Goal: Transaction & Acquisition: Subscribe to service/newsletter

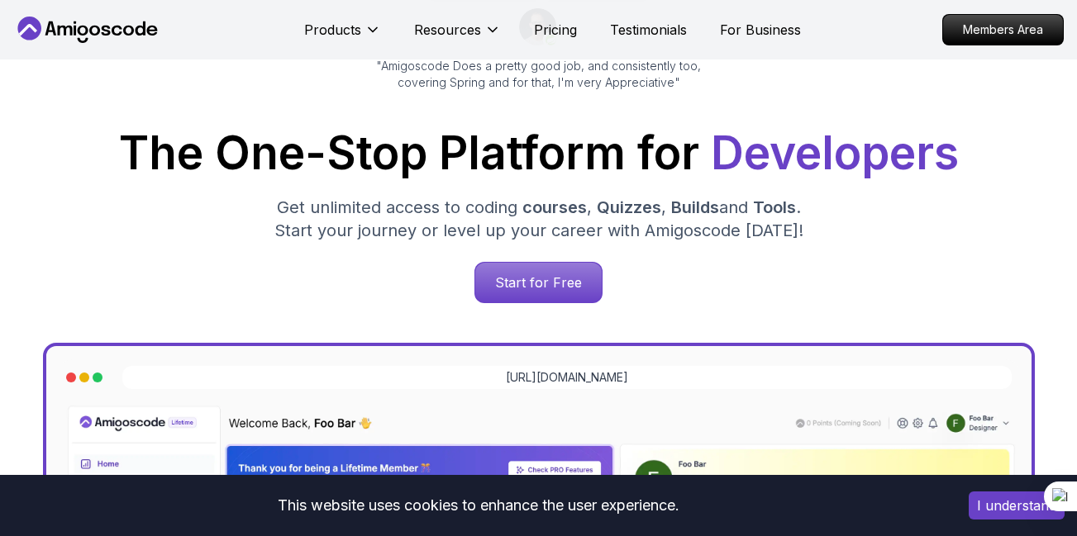
scroll to position [192, 0]
click at [554, 273] on p "Start for Free" at bounding box center [538, 283] width 126 height 40
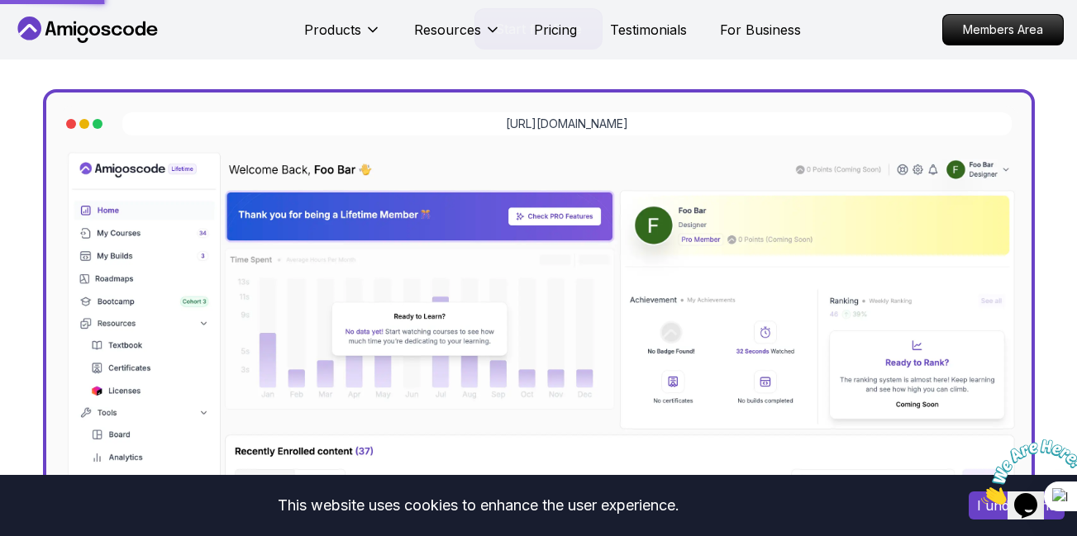
scroll to position [489, 0]
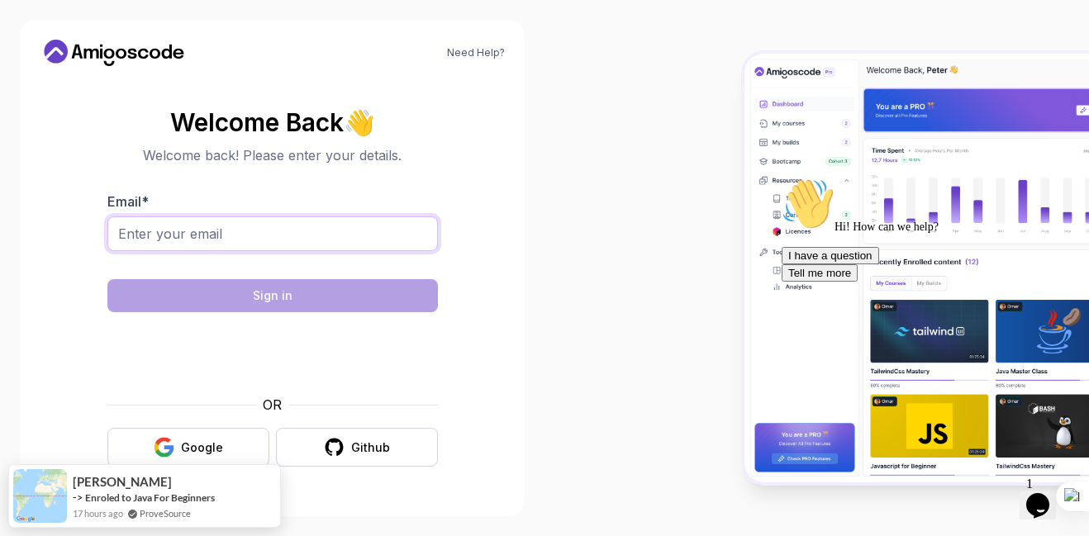
click at [333, 237] on input "Email *" at bounding box center [272, 233] width 330 height 35
type input "mwrcps11@gmail.com"
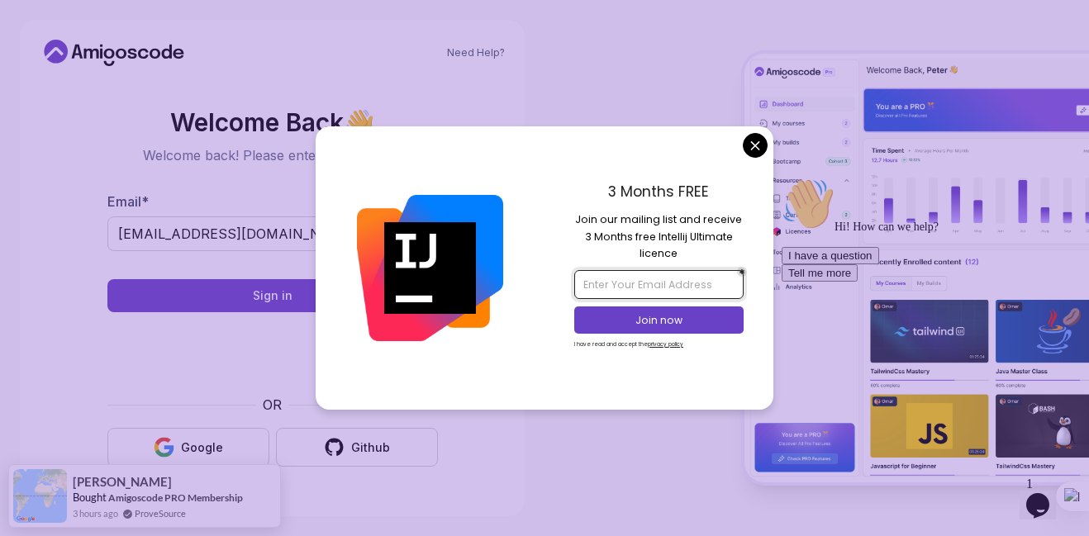
click at [687, 281] on input "email" at bounding box center [658, 284] width 169 height 28
type input "mwrcps11@gmail.com"
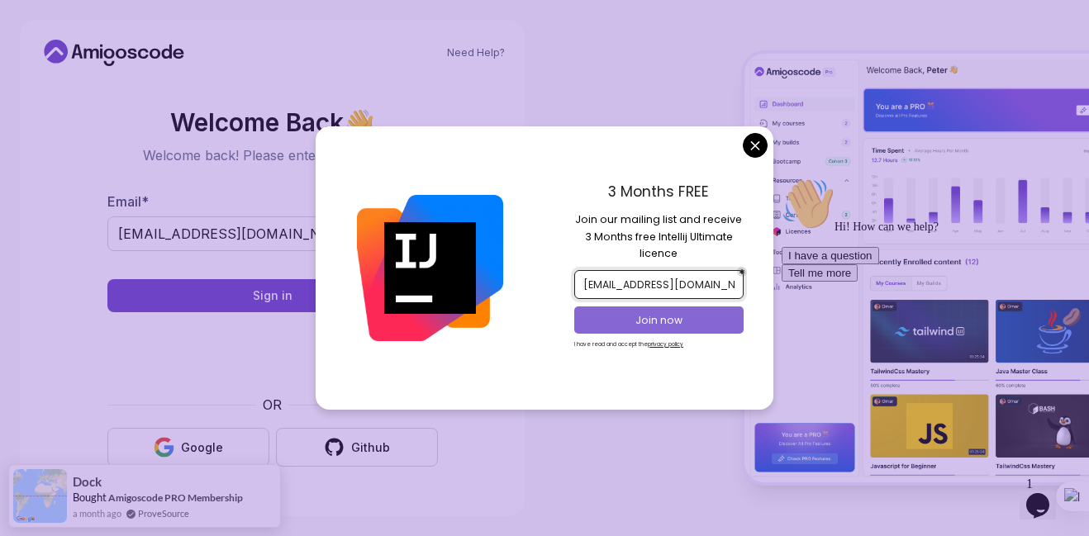
click at [699, 313] on p "Join now" at bounding box center [659, 320] width 137 height 15
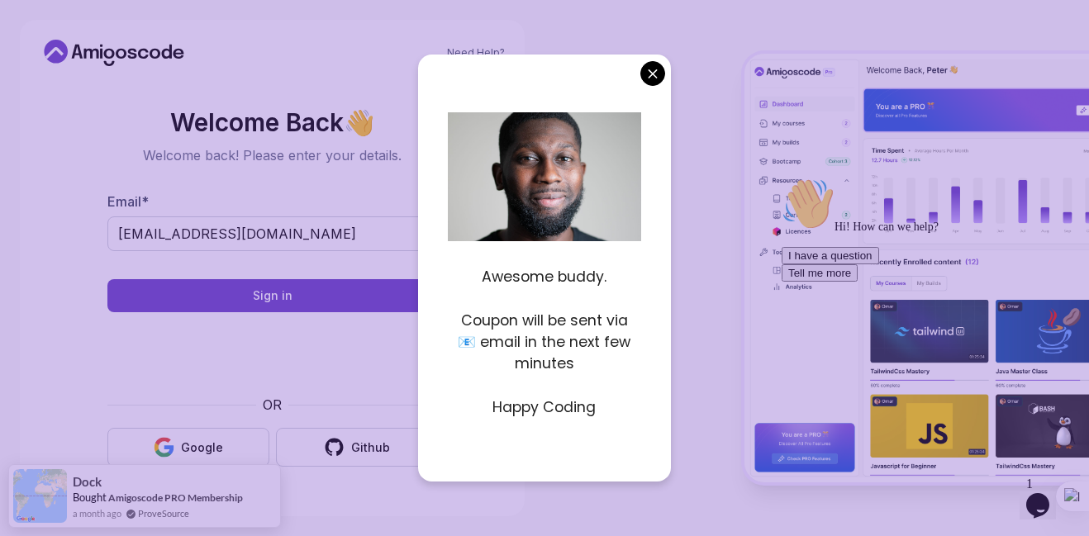
click at [654, 90] on div "Awesome buddy. Coupon will be sent via 📧 email in the next few minutes Happy Co…" at bounding box center [544, 268] width 253 height 426
click at [654, 65] on body "Need Help? Welcome Back 👋 Welcome back! Please enter your details. Email * mwrc…" at bounding box center [544, 268] width 1089 height 536
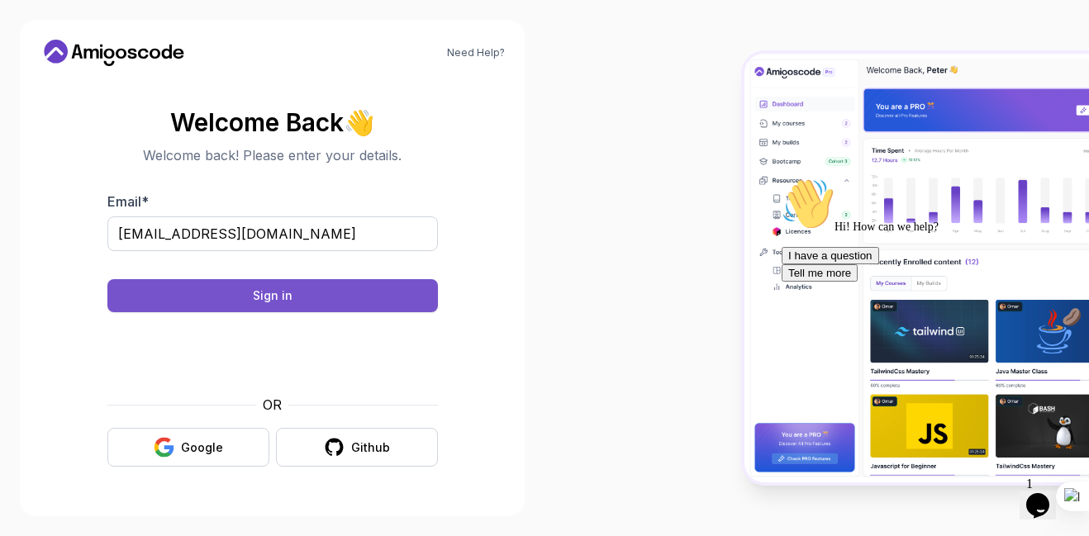
click at [275, 299] on div "Sign in" at bounding box center [273, 296] width 40 height 17
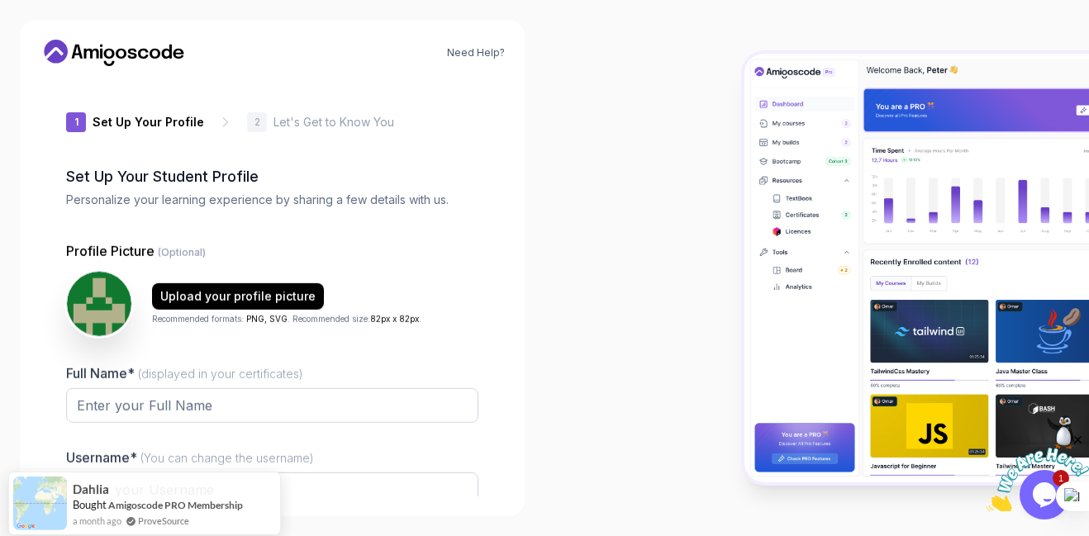
type input "mightyowl33fbf"
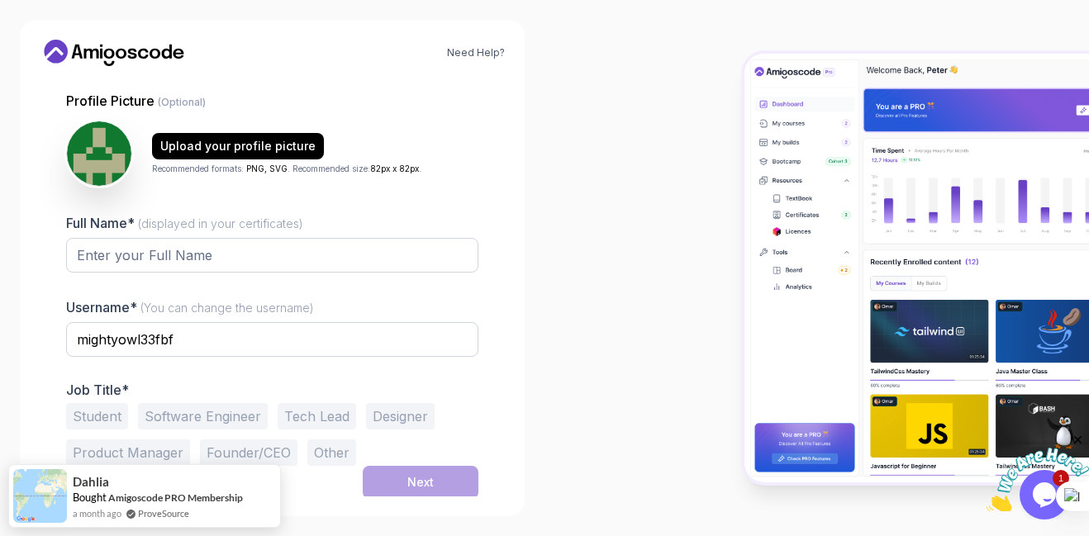
scroll to position [153, 0]
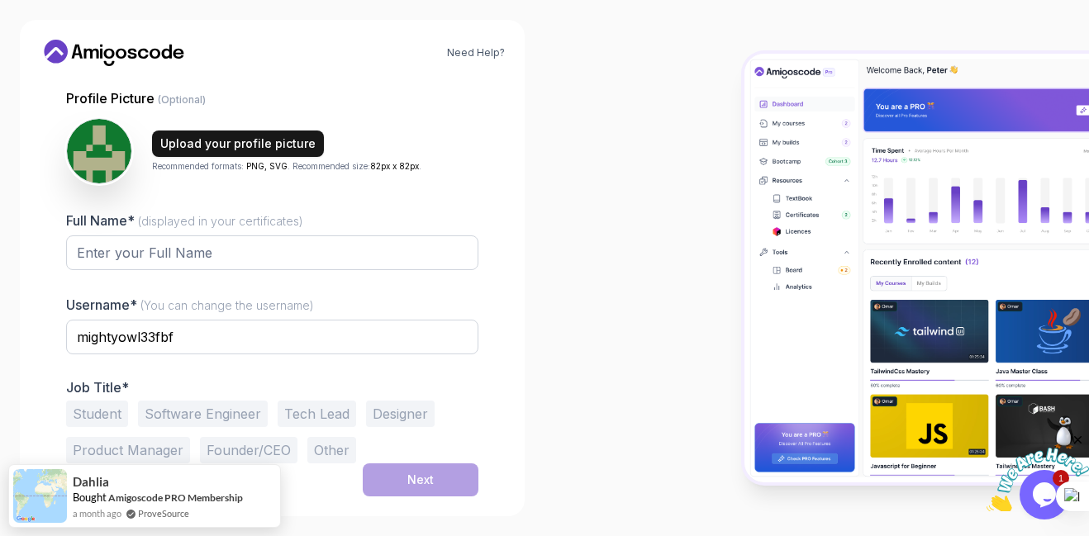
click at [202, 145] on div "Upload your profile picture" at bounding box center [237, 143] width 155 height 17
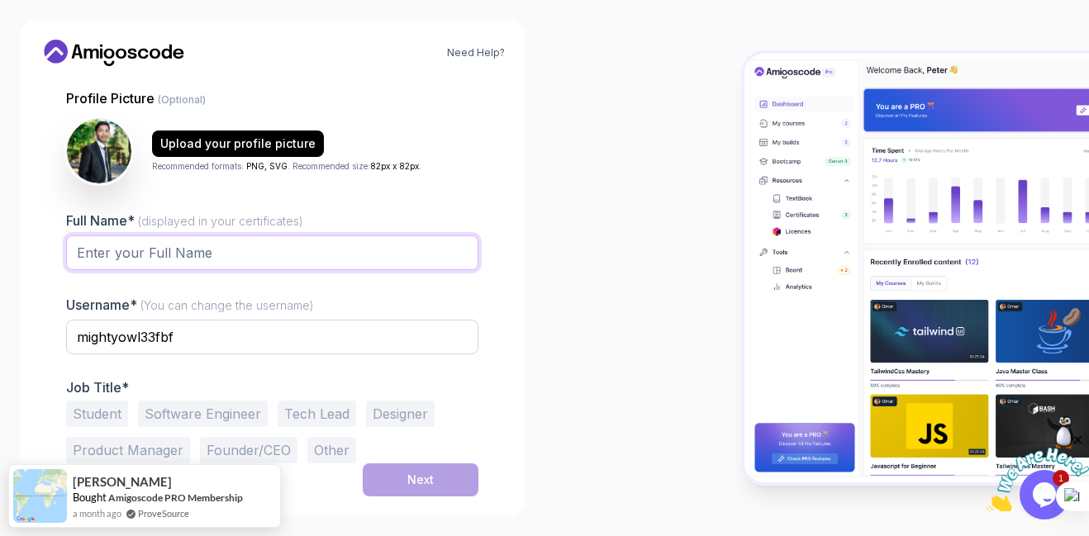
click at [229, 259] on input "Full Name* (displayed in your certificates)" at bounding box center [272, 252] width 412 height 35
type input "Myo Win"
click at [241, 351] on input "mightyowl33fbf" at bounding box center [272, 337] width 412 height 35
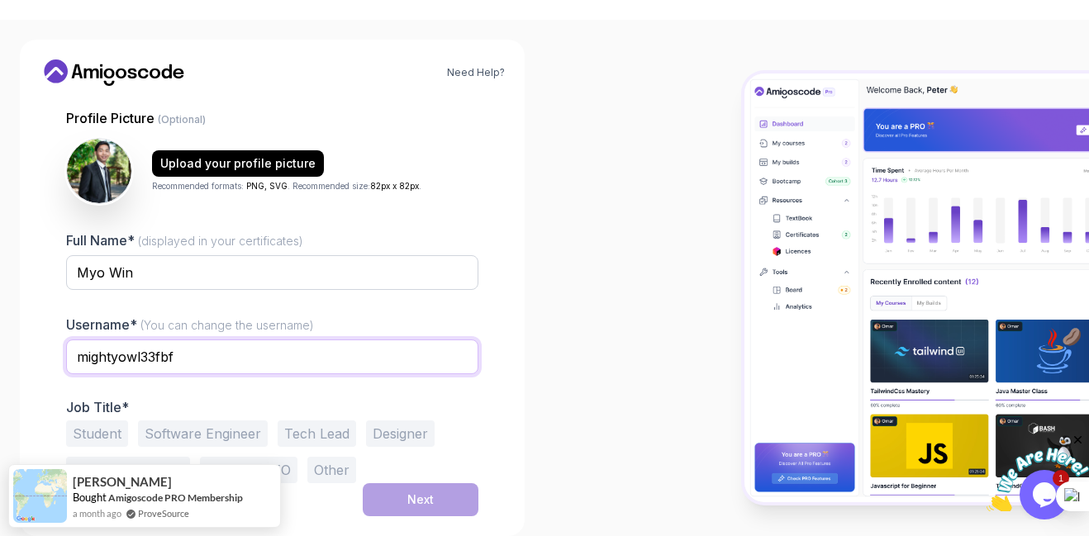
drag, startPoint x: 182, startPoint y: 340, endPoint x: 17, endPoint y: 340, distance: 165.2
click at [17, 340] on div "Need Help? 1 Set Up Your Profile 1 Set Up Your Profile 2 Let's Get to Know You …" at bounding box center [272, 288] width 544 height 536
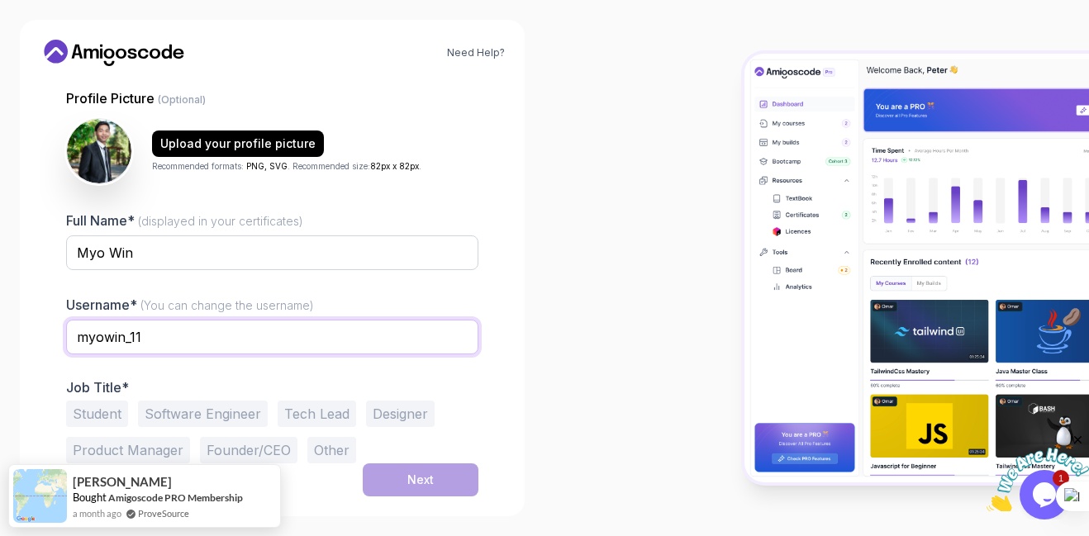
type input "myowin_11"
click at [29, 328] on div "Need Help? 1 Set Up Your Profile 1 Set Up Your Profile 2 Let's Get to Know You …" at bounding box center [272, 268] width 505 height 497
click at [246, 423] on button "Software Engineer" at bounding box center [203, 414] width 130 height 26
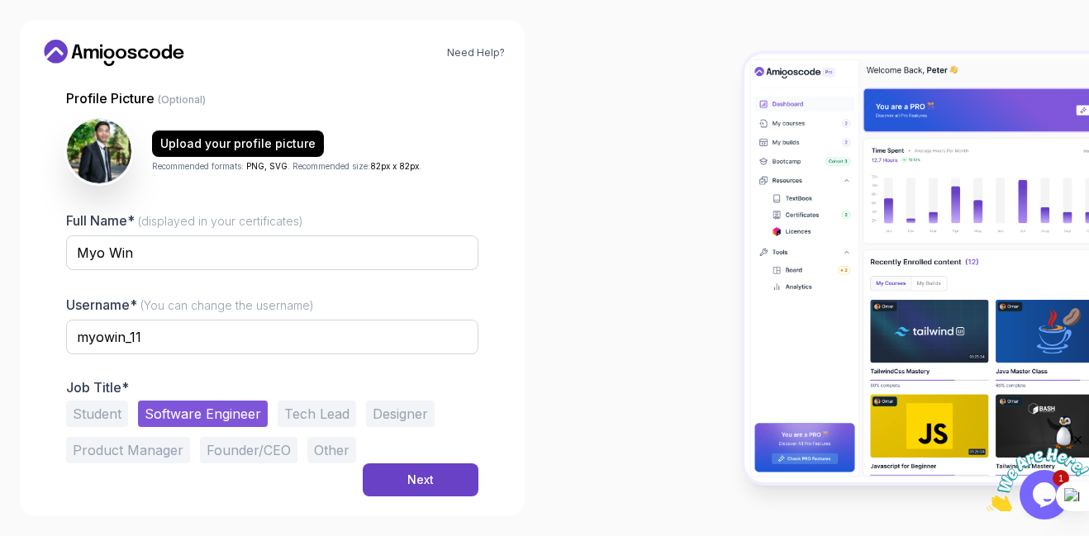
click at [563, 345] on div at bounding box center [816, 268] width 544 height 536
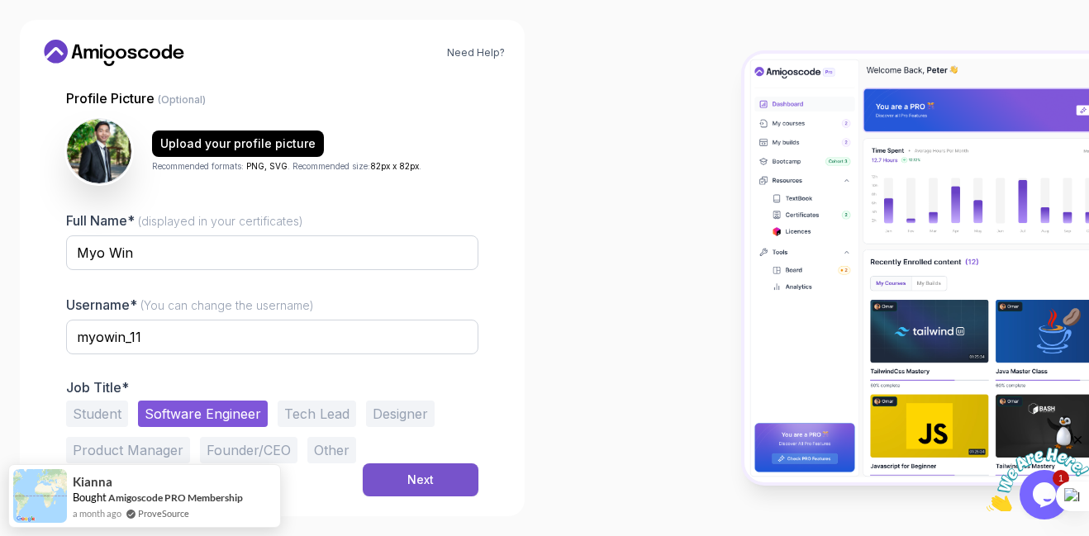
click at [430, 482] on div "Next" at bounding box center [420, 480] width 26 height 17
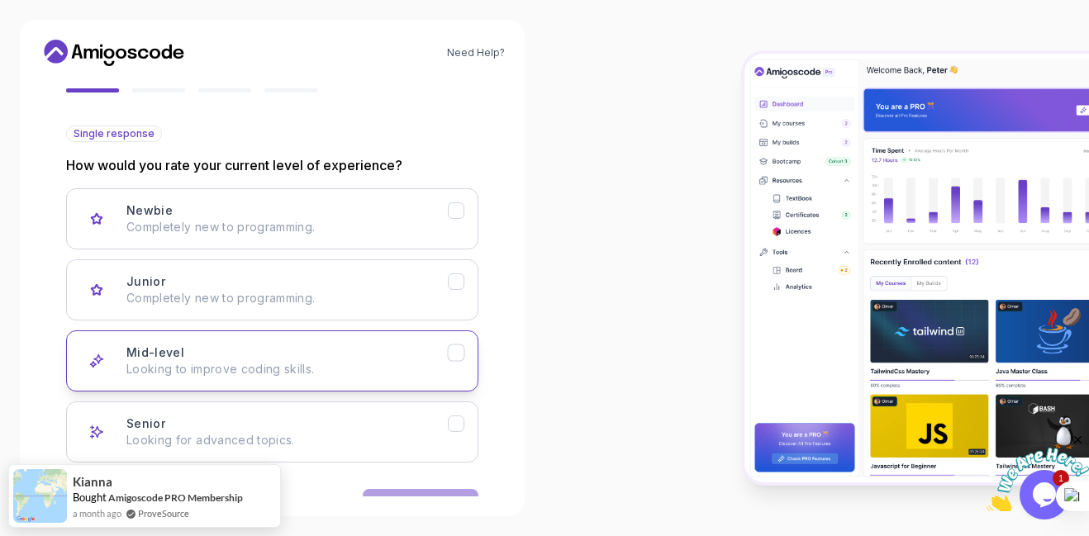
click at [458, 365] on button "Mid-level Looking to improve coding skills." at bounding box center [272, 360] width 412 height 61
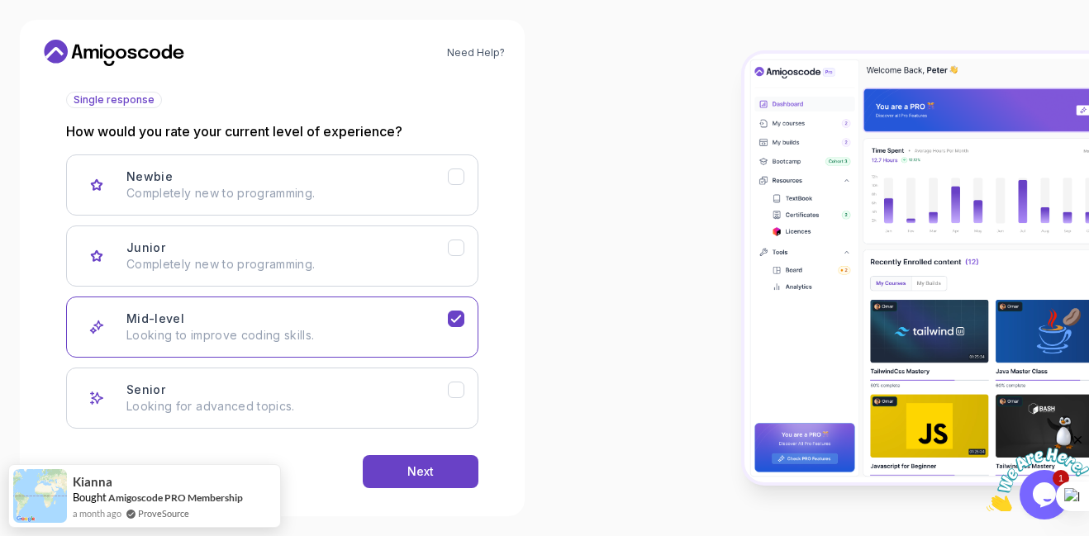
scroll to position [205, 0]
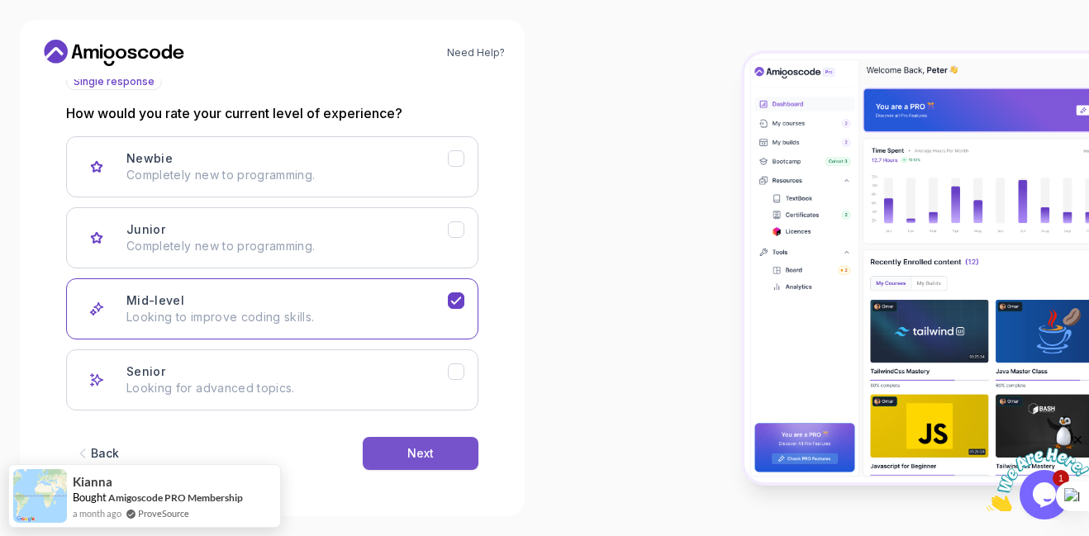
click at [433, 459] on div "Next" at bounding box center [420, 453] width 26 height 17
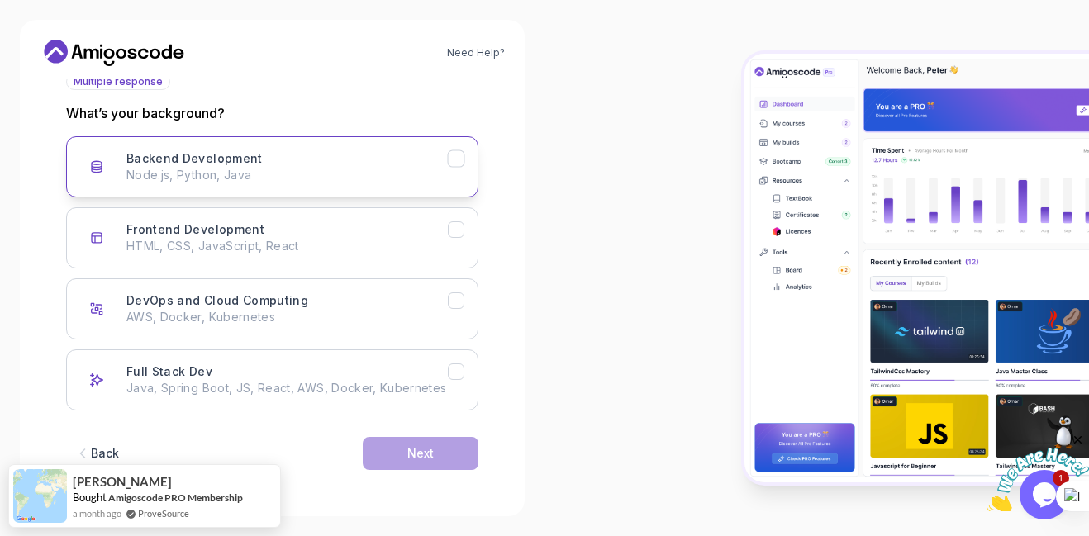
drag, startPoint x: 441, startPoint y: 160, endPoint x: 447, endPoint y: 178, distance: 19.1
click at [440, 160] on div "Backend Development Node.js, Python, Java" at bounding box center [286, 166] width 321 height 33
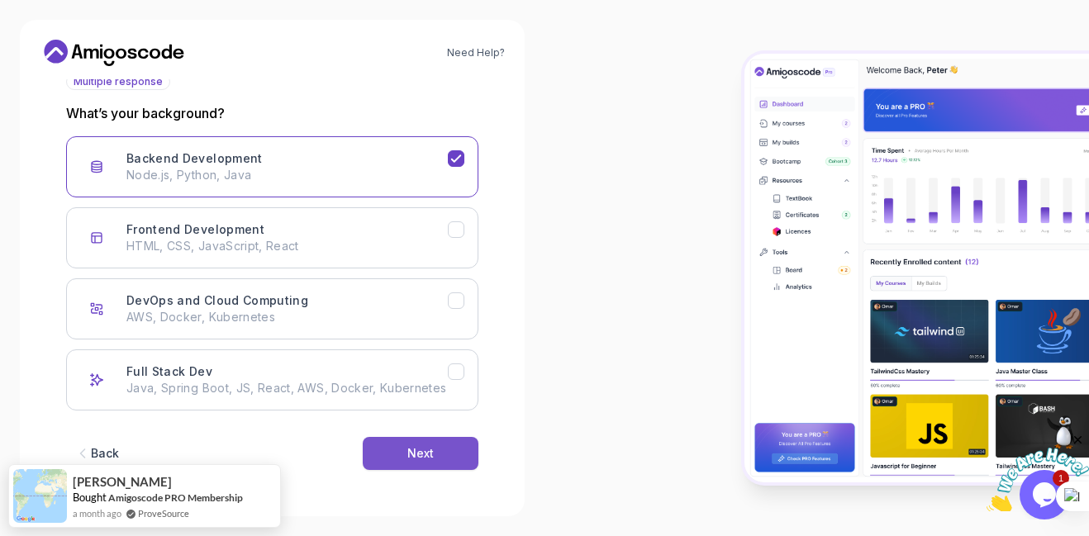
click at [425, 463] on button "Next" at bounding box center [421, 453] width 116 height 33
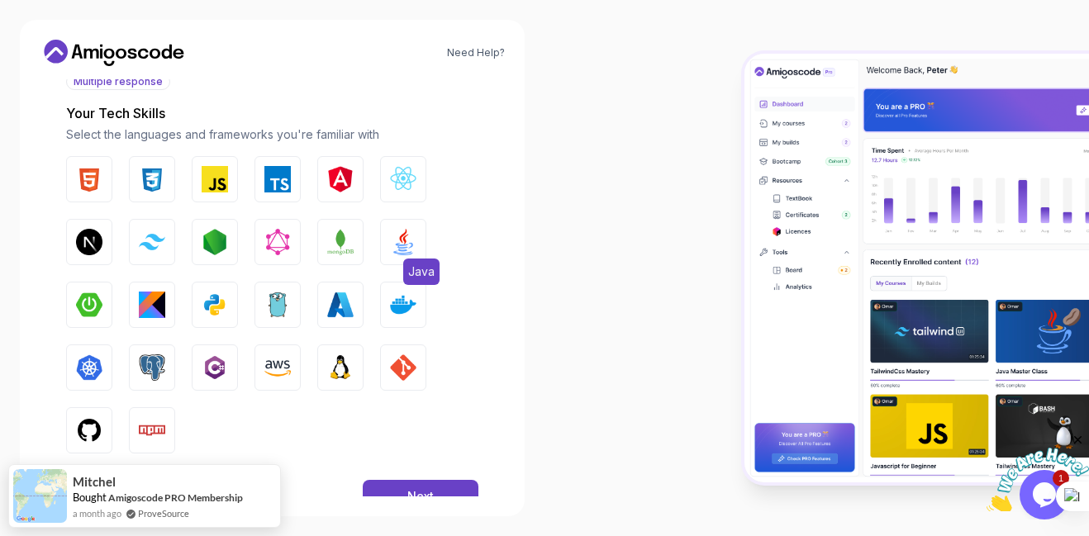
click at [390, 235] on img "button" at bounding box center [403, 242] width 26 height 26
click at [160, 318] on button "Kotlin" at bounding box center [152, 305] width 46 height 46
click at [349, 377] on img "button" at bounding box center [340, 367] width 26 height 26
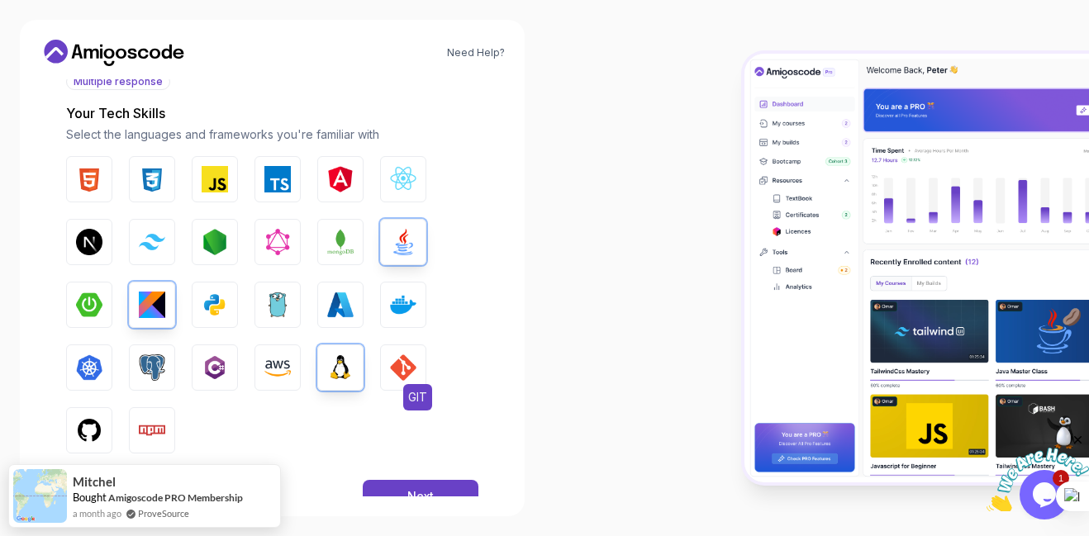
click at [406, 365] on img "button" at bounding box center [403, 367] width 26 height 26
click at [91, 428] on img "button" at bounding box center [89, 430] width 26 height 26
click at [406, 479] on div "Back Next" at bounding box center [272, 497] width 412 height 86
click at [374, 489] on button "Next" at bounding box center [421, 496] width 116 height 33
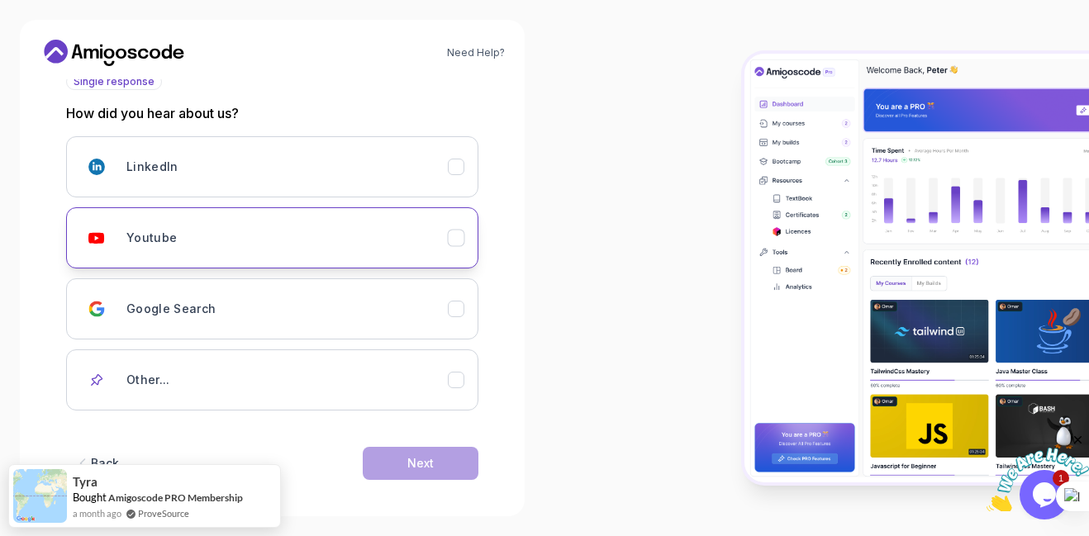
click at [448, 232] on div "Youtube" at bounding box center [456, 238] width 17 height 17
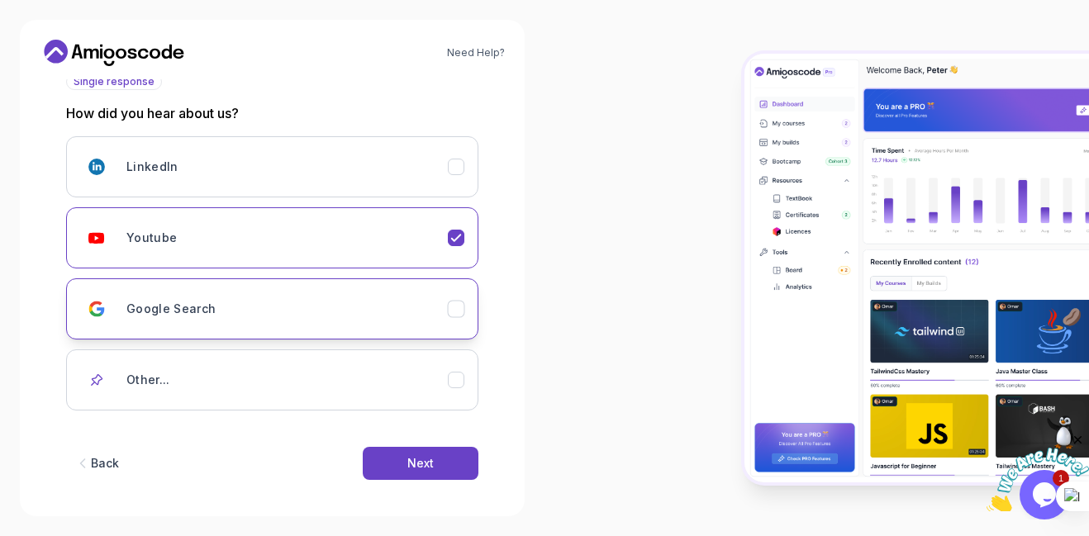
click at [446, 315] on div "Google Search" at bounding box center [286, 308] width 321 height 33
click at [457, 215] on button "Youtube" at bounding box center [272, 237] width 412 height 61
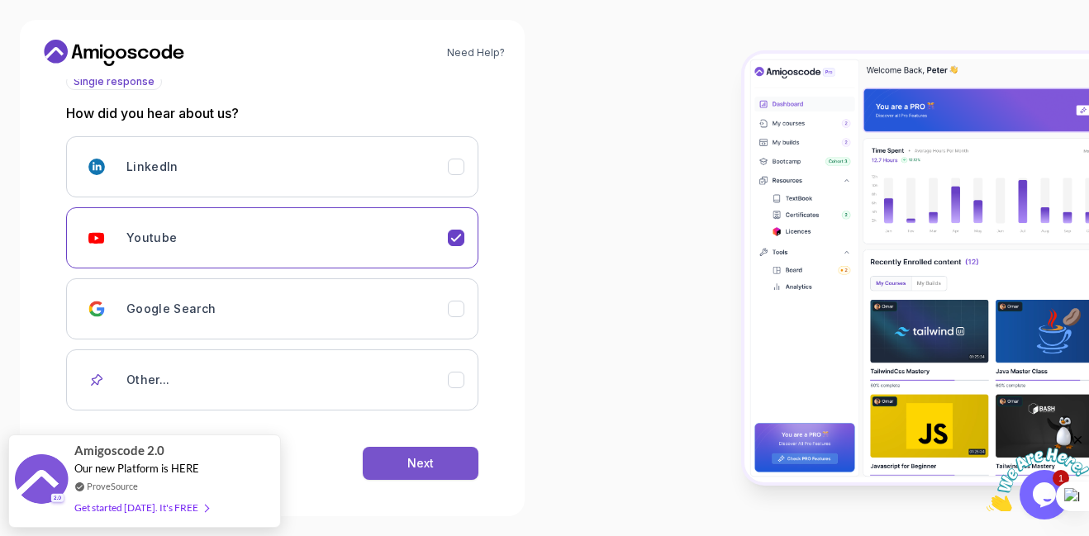
click at [430, 463] on div "Next" at bounding box center [420, 463] width 26 height 17
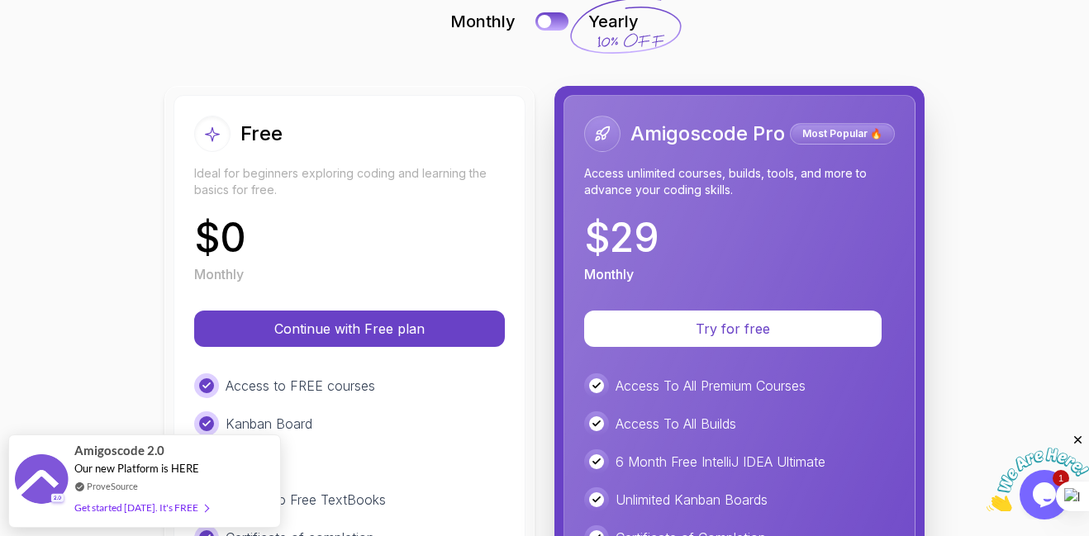
scroll to position [297, 0]
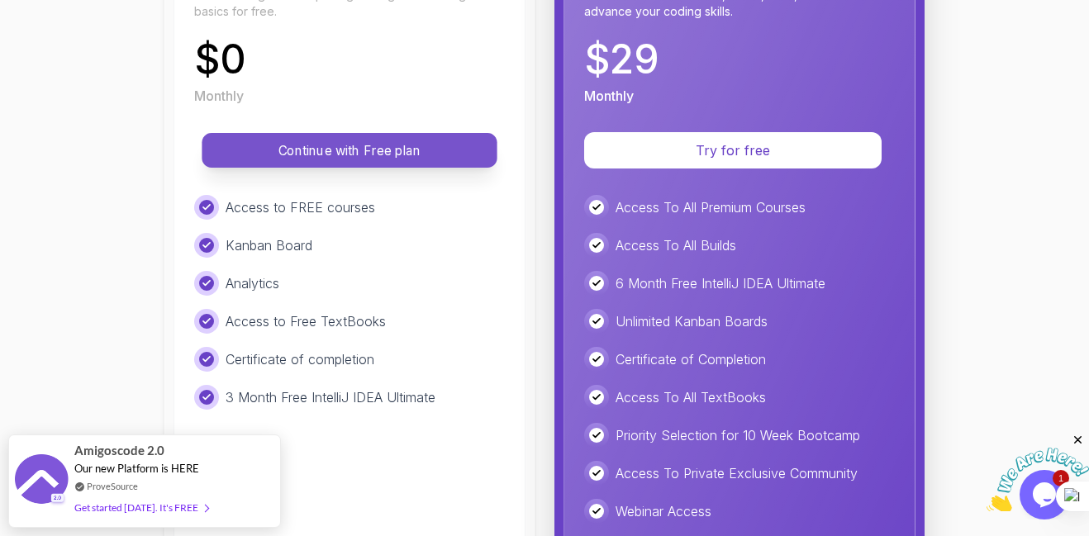
click at [341, 154] on p "Continue with Free plan" at bounding box center [350, 150] width 258 height 19
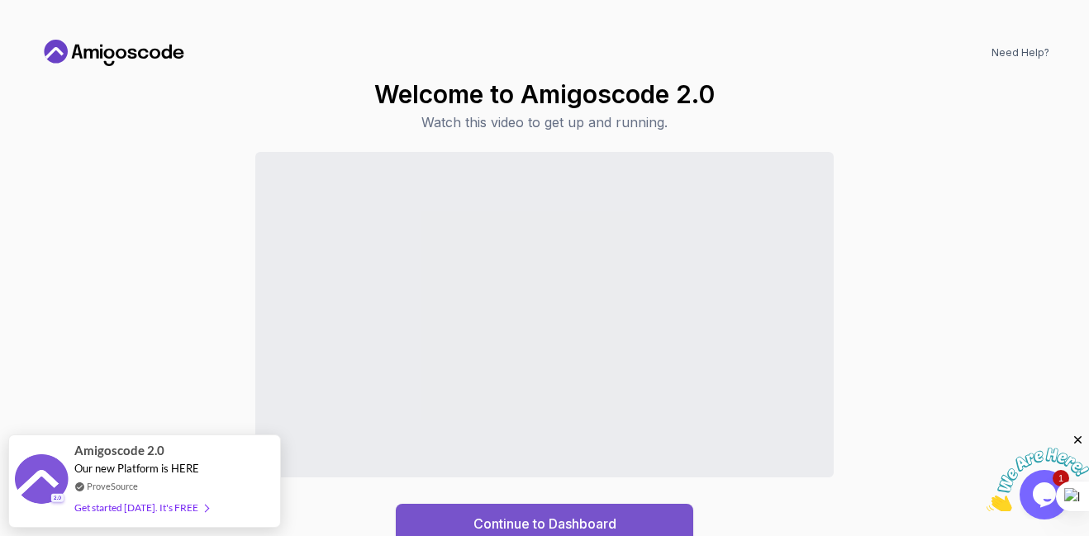
click at [578, 511] on button "Continue to Dashboard" at bounding box center [544, 524] width 297 height 40
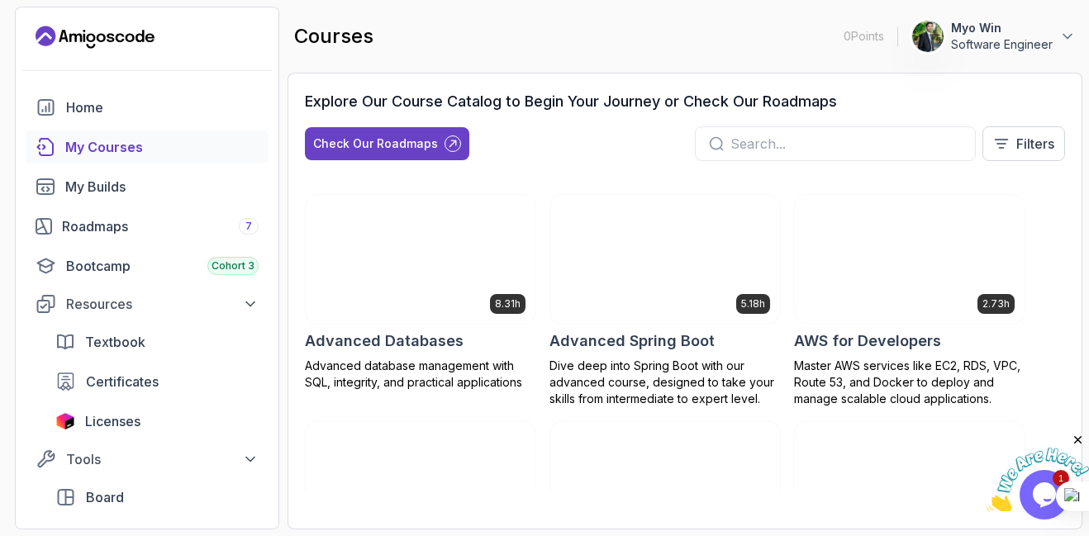
click at [1004, 117] on div "Explore Our Course Catalog to Begin Your Journey or Check Our Roadmaps Check Ou…" at bounding box center [685, 132] width 760 height 84
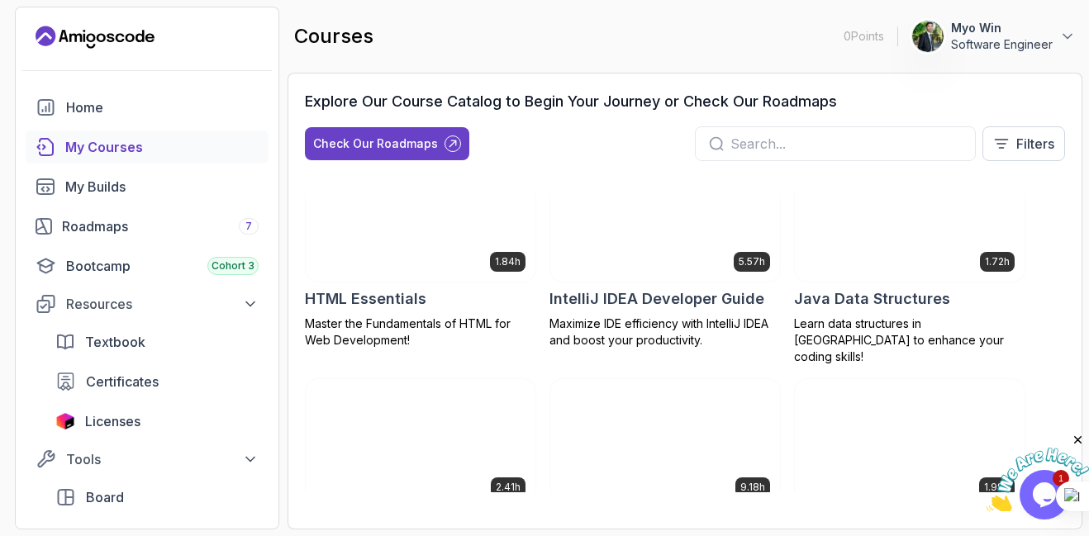
scroll to position [991, 0]
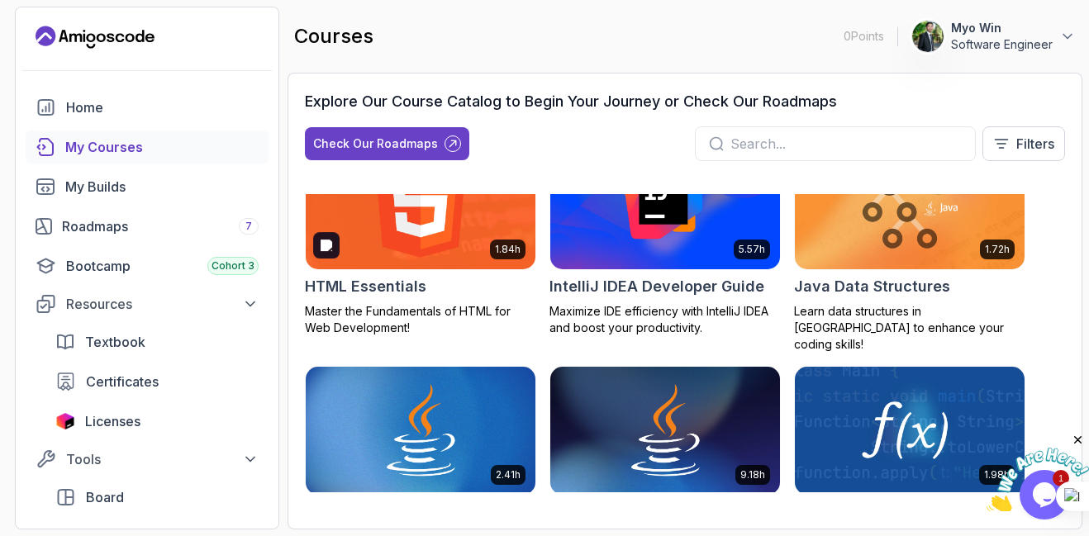
click at [369, 240] on img at bounding box center [420, 204] width 241 height 135
